Goal: Communication & Community: Answer question/provide support

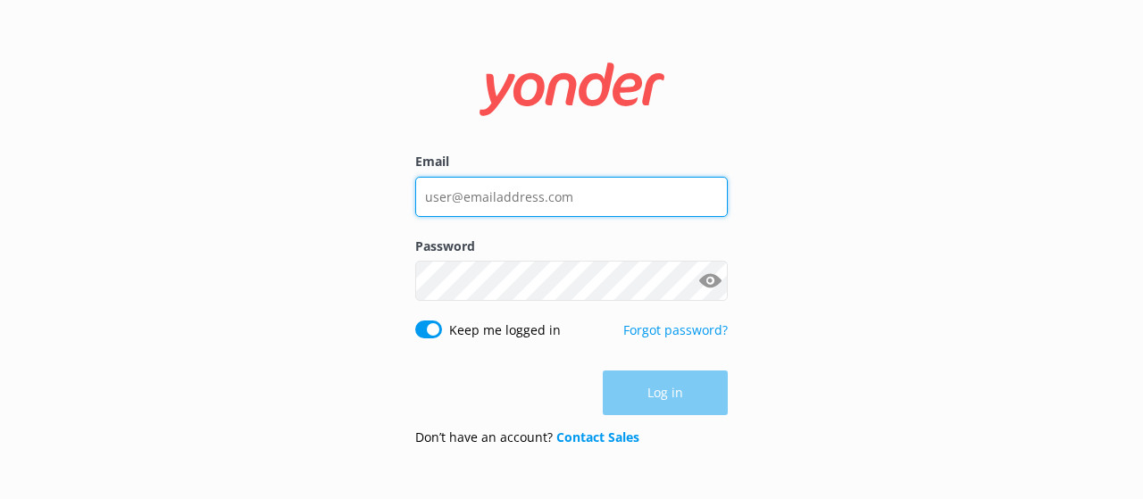
type input "[EMAIL_ADDRESS][DOMAIN_NAME]"
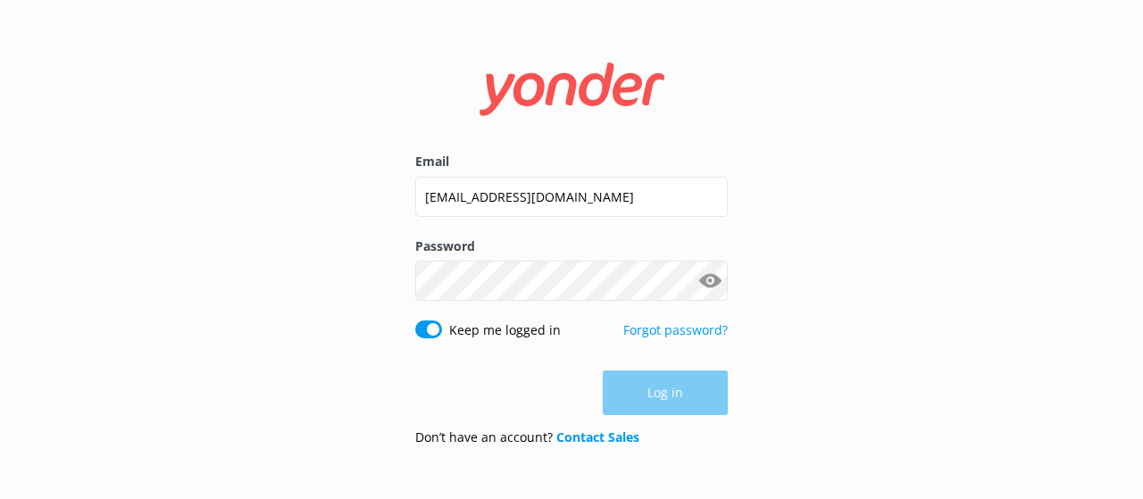
click at [642, 387] on div "Log in" at bounding box center [571, 392] width 312 height 45
click at [653, 389] on button "Log in" at bounding box center [665, 393] width 125 height 45
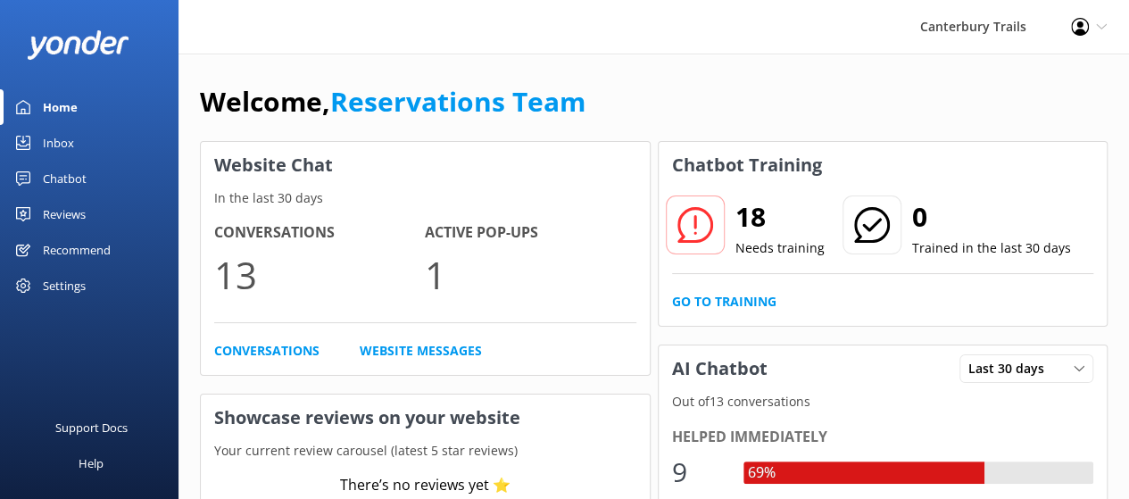
click at [87, 144] on link "Inbox" at bounding box center [89, 143] width 179 height 36
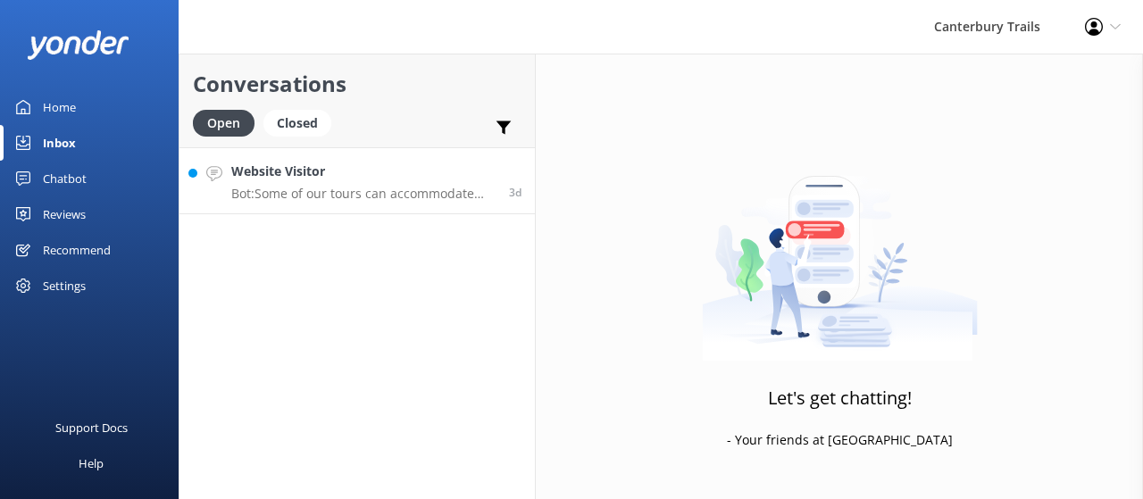
click at [381, 183] on div "Website Visitor Bot: Some of our tours can accommodate guests with mobility cha…" at bounding box center [363, 181] width 264 height 38
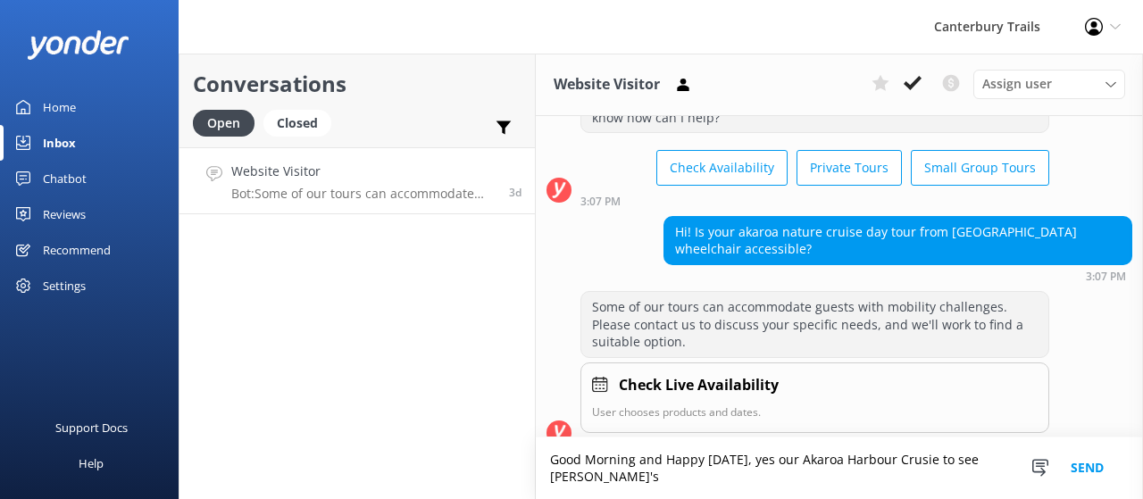
scroll to position [114, 0]
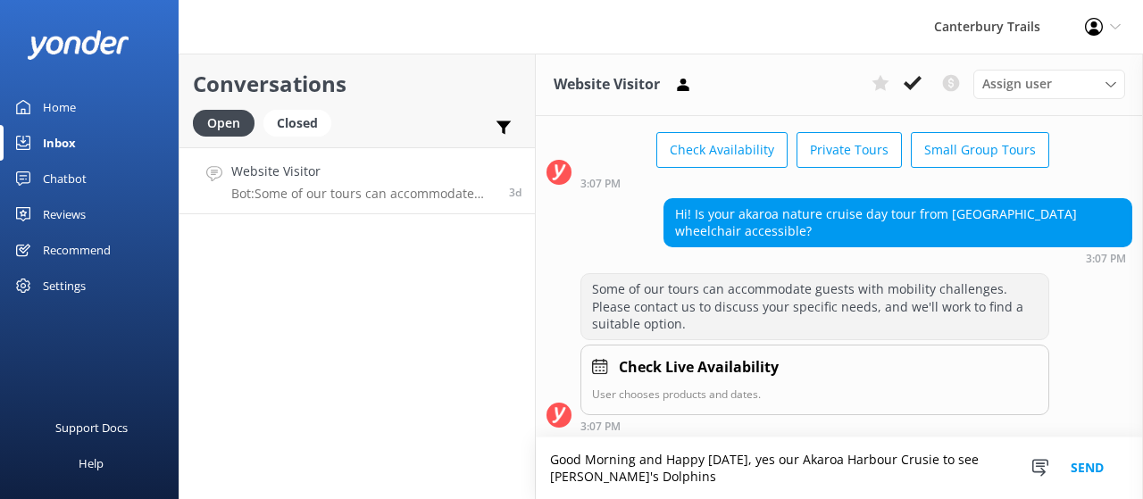
click at [924, 463] on textarea "Good Morning and Happy [DATE], yes our Akaroa Harbour Crusie to see [PERSON_NAM…" at bounding box center [839, 468] width 607 height 62
click at [735, 480] on textarea "Good Morning and Happy [DATE], yes our Akaroa Harbour Cruise to see [PERSON_NAM…" at bounding box center [839, 468] width 607 height 62
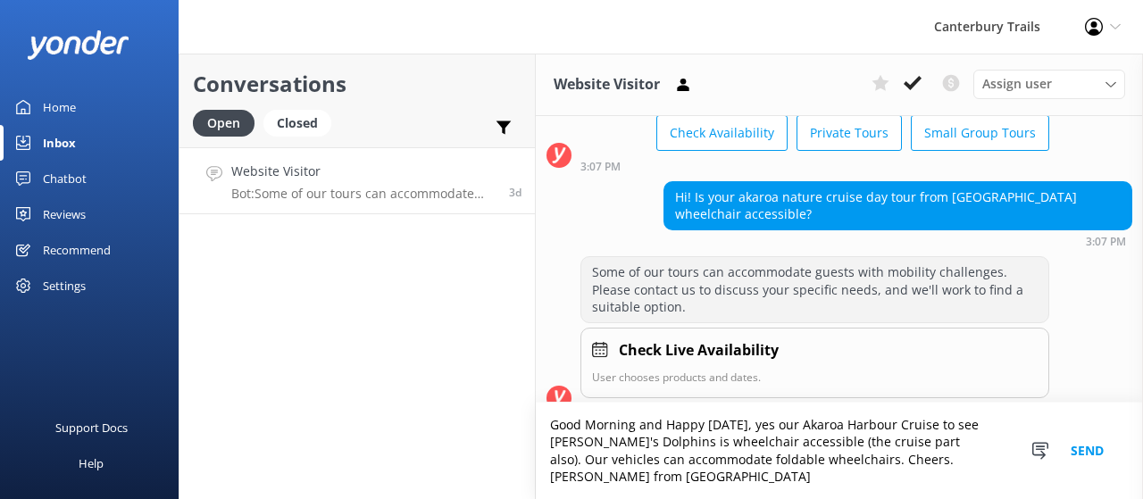
scroll to position [149, 0]
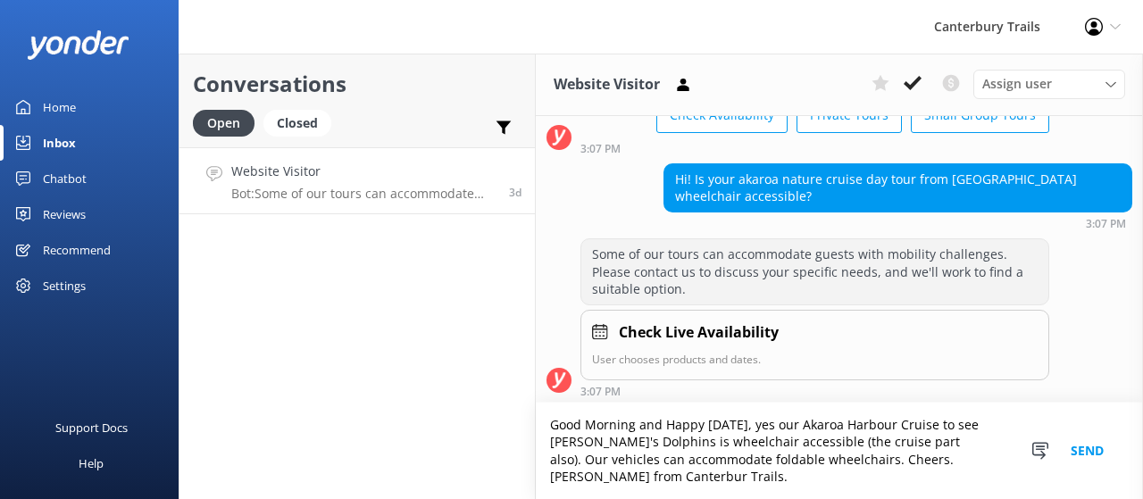
click at [655, 438] on textarea "Good Morning and Happy [DATE], yes our Akaroa Harbour Cruise to see [PERSON_NAM…" at bounding box center [839, 451] width 607 height 96
type textarea "Good Morning and Happy [DATE], yes our Akaroa Harbour Cruise to see [PERSON_NAM…"
click at [1077, 455] on button "Send" at bounding box center [1086, 451] width 67 height 96
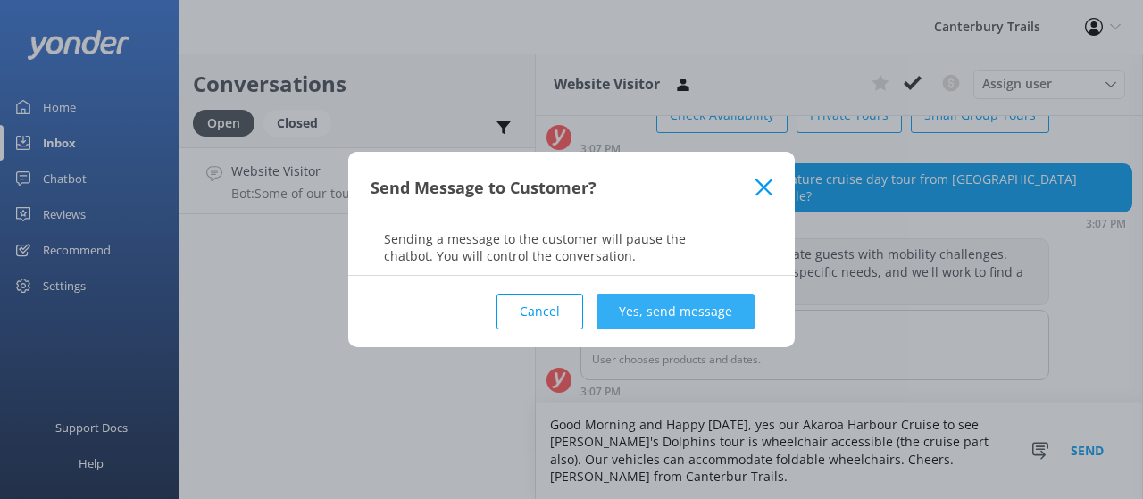
click at [705, 303] on button "Yes, send message" at bounding box center [675, 312] width 158 height 36
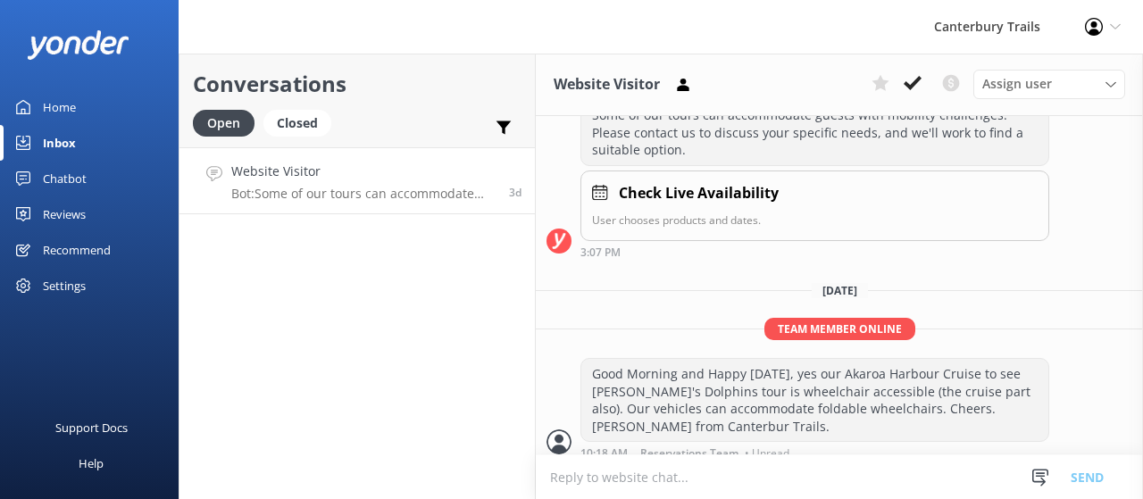
scroll to position [298, 0]
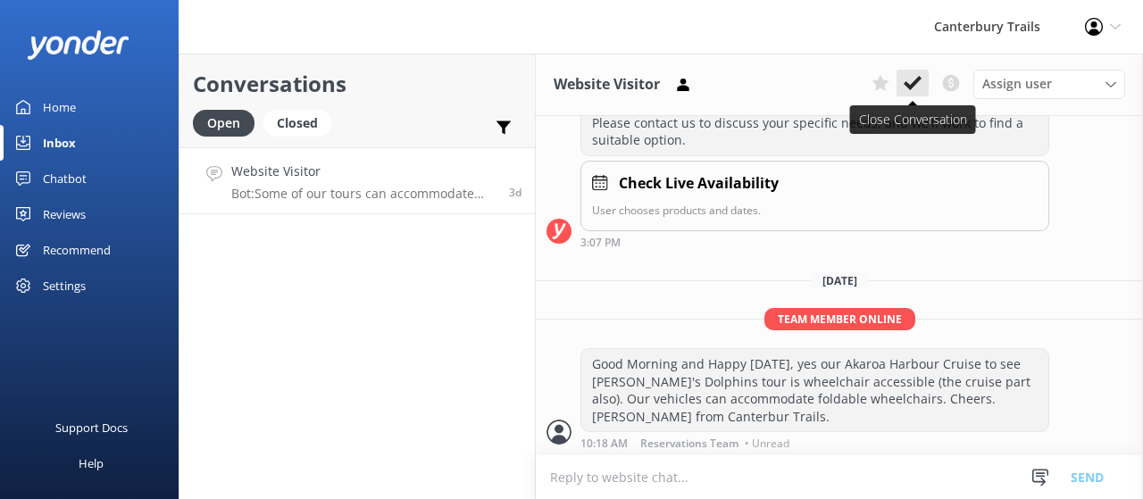
click at [903, 85] on button at bounding box center [912, 83] width 32 height 27
